Goal: Information Seeking & Learning: Learn about a topic

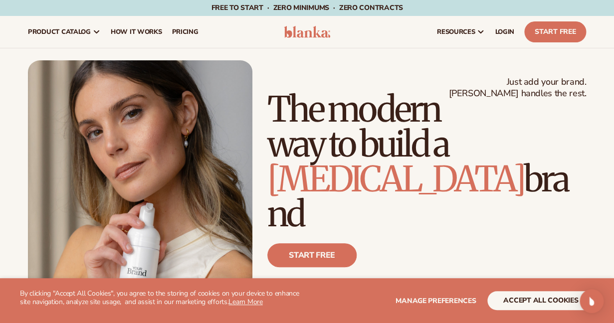
click at [500, 143] on h1 "The modern way to build a [MEDICAL_DATA] brand" at bounding box center [426, 162] width 319 height 140
click at [556, 302] on button "accept all cookies" at bounding box center [540, 300] width 107 height 19
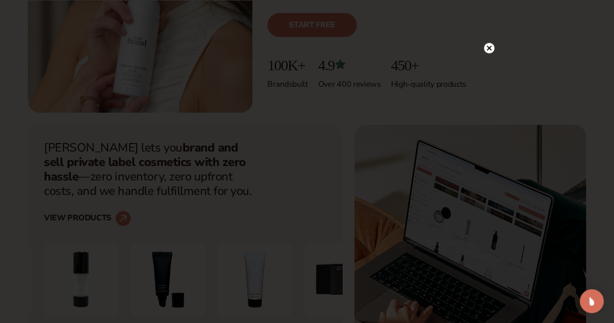
scroll to position [235, 0]
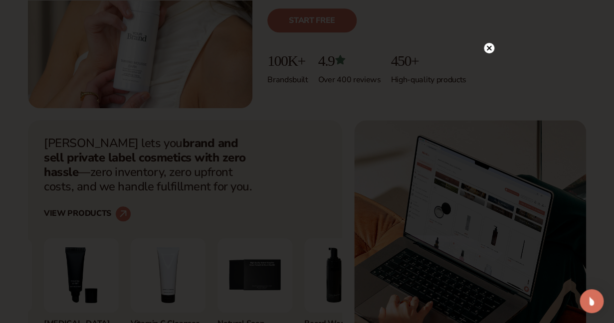
click at [490, 50] on circle at bounding box center [489, 48] width 10 height 10
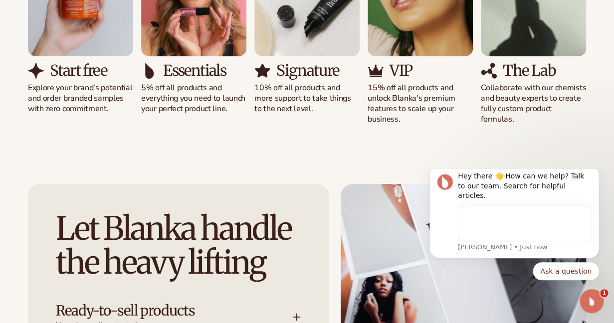
scroll to position [0, 0]
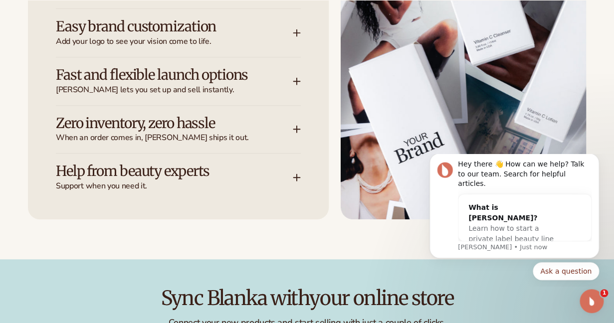
scroll to position [1361, 0]
click at [598, 159] on icon "Dismiss notification" at bounding box center [595, 156] width 5 height 5
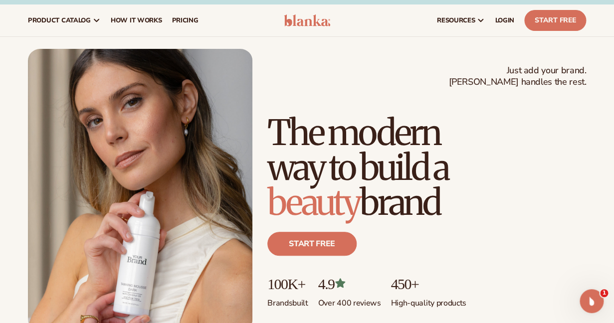
scroll to position [0, 0]
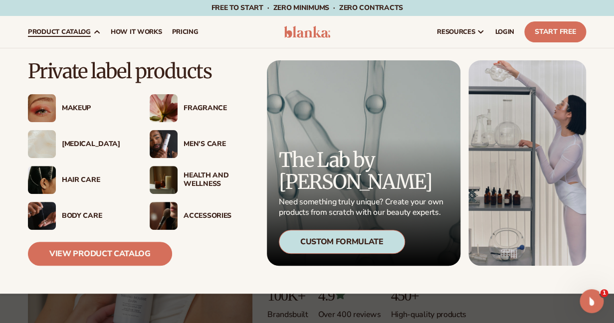
click at [208, 112] on div "Fragrance" at bounding box center [218, 108] width 68 height 8
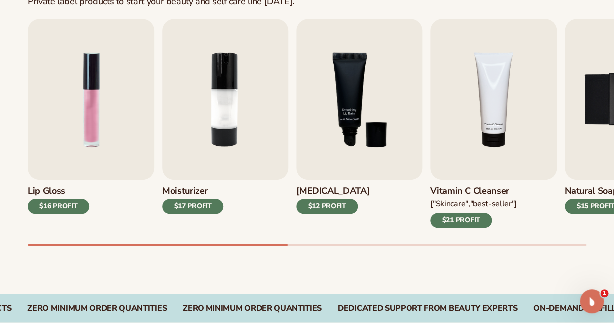
scroll to position [364, 0]
